Goal: Task Accomplishment & Management: Use online tool/utility

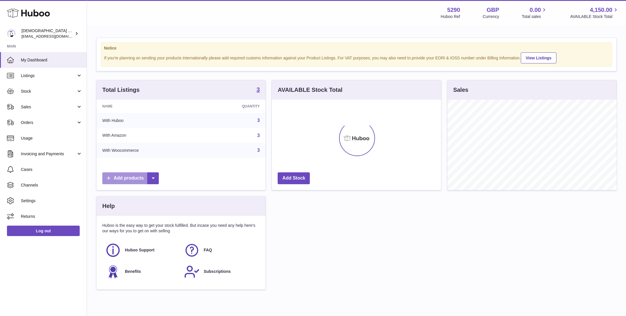
scroll to position [90, 169]
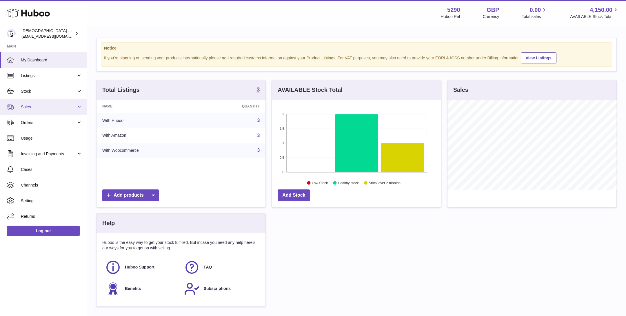
click at [47, 103] on link "Sales" at bounding box center [43, 107] width 87 height 16
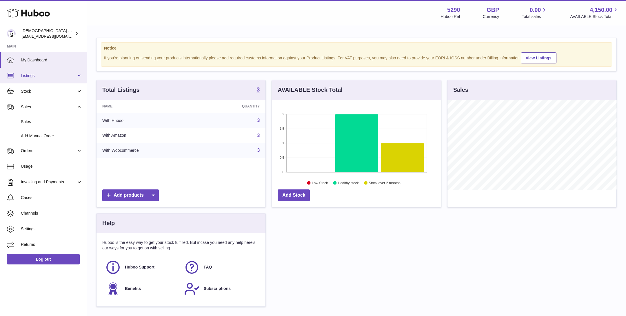
click at [53, 79] on link "Listings" at bounding box center [43, 76] width 87 height 16
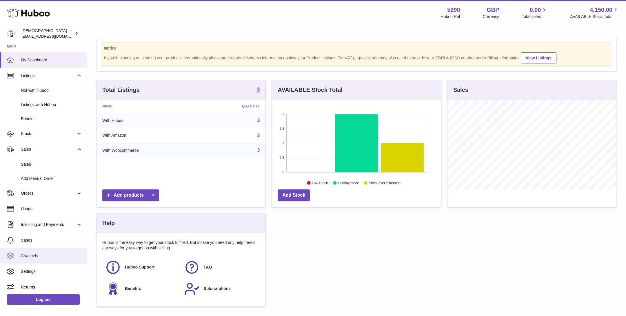
click at [51, 252] on link "Channels" at bounding box center [43, 256] width 87 height 16
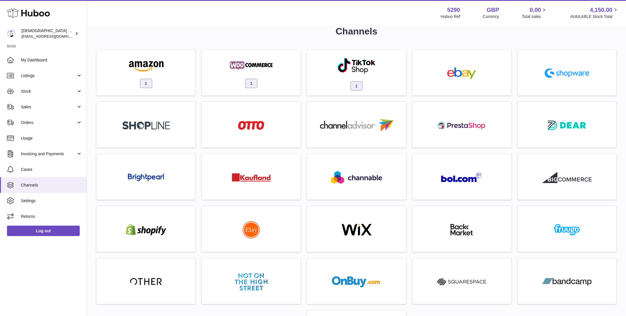
scroll to position [5, 0]
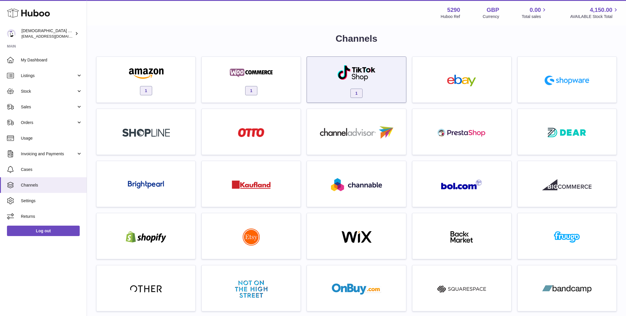
click at [349, 72] on img at bounding box center [356, 73] width 39 height 17
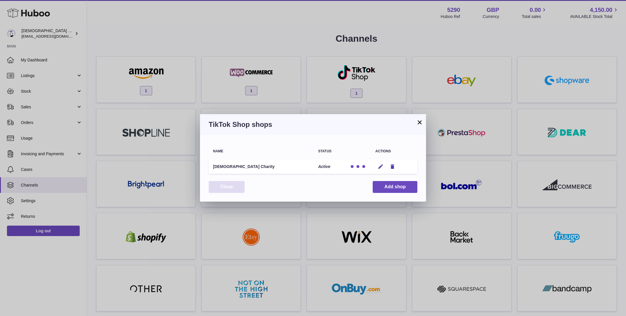
click at [228, 188] on button "Close" at bounding box center [227, 187] width 36 height 12
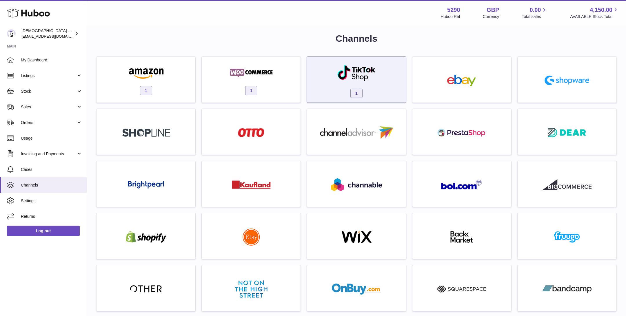
click at [349, 80] on img at bounding box center [356, 73] width 39 height 17
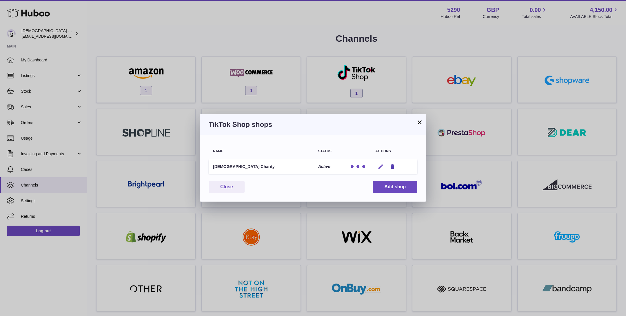
click at [380, 165] on icon "button" at bounding box center [381, 167] width 6 height 6
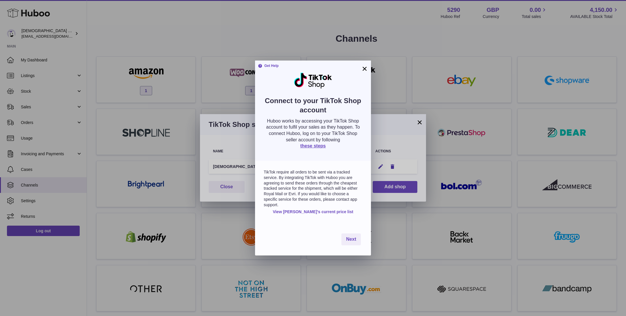
click at [364, 69] on button "×" at bounding box center [364, 68] width 7 height 7
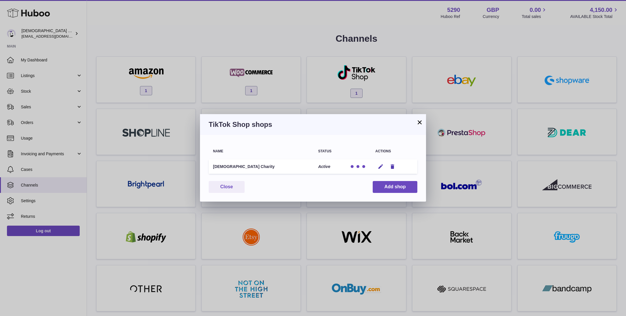
click at [415, 122] on h3 "TikTok Shop shops" at bounding box center [313, 124] width 209 height 9
click at [416, 122] on button "×" at bounding box center [419, 122] width 7 height 7
